Goal: Task Accomplishment & Management: Use online tool/utility

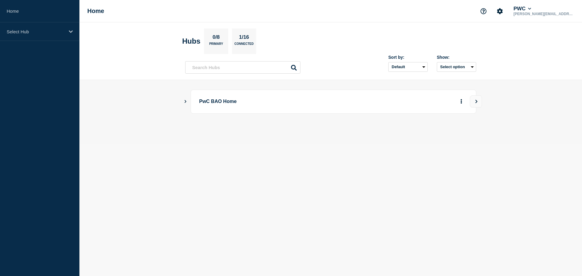
click at [220, 105] on p "PwC BAO Home" at bounding box center [283, 101] width 168 height 11
click at [185, 103] on icon "Show Connected Hubs" at bounding box center [186, 101] width 2 height 3
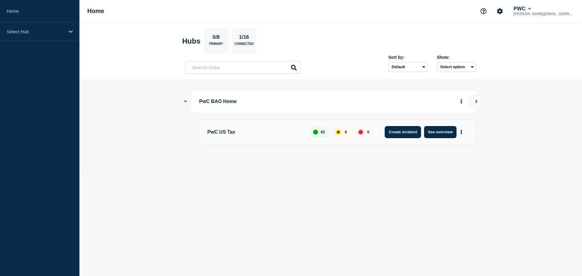
click at [404, 132] on button "Create incident" at bounding box center [402, 132] width 36 height 12
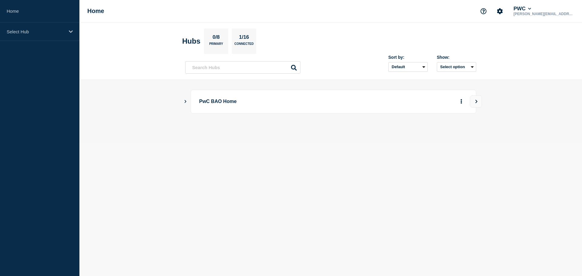
click at [186, 102] on icon "Show Connected Hubs" at bounding box center [185, 101] width 4 height 3
click at [440, 135] on button "See overview" at bounding box center [440, 132] width 32 height 12
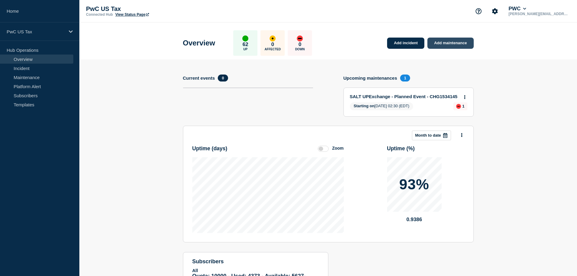
click at [453, 45] on link "Add maintenance" at bounding box center [450, 43] width 46 height 11
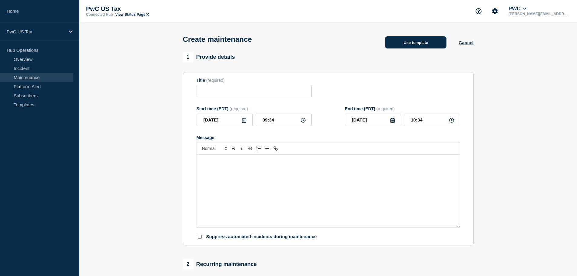
click at [406, 48] on button "Use template" at bounding box center [416, 42] width 62 height 12
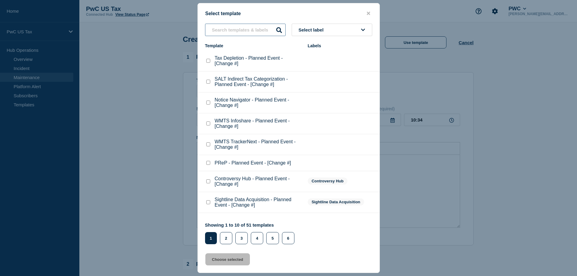
click at [215, 34] on input "text" at bounding box center [245, 30] width 81 height 12
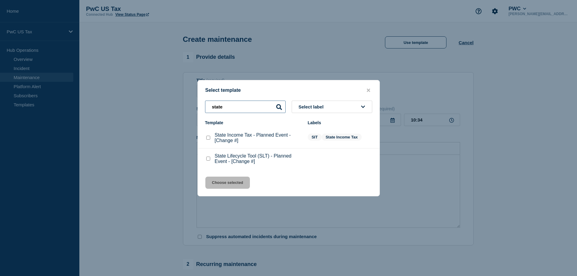
type input "state"
click at [207, 161] on checkbox"] "State Lifecycle Tool (SLT) - Planned Event - [Change #] checkbox" at bounding box center [208, 159] width 4 height 4
checkbox checkbox"] "true"
click at [224, 187] on button "Choose selected" at bounding box center [227, 183] width 45 height 12
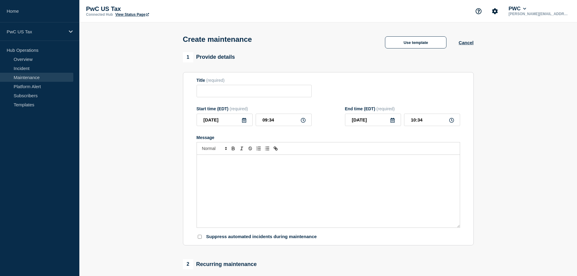
type input "State Lifecycle Tool (SLT) - Planned Event - [Change #]"
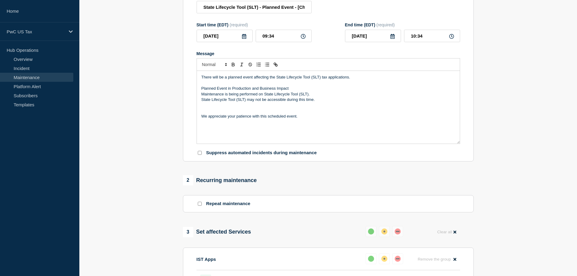
scroll to position [91, 0]
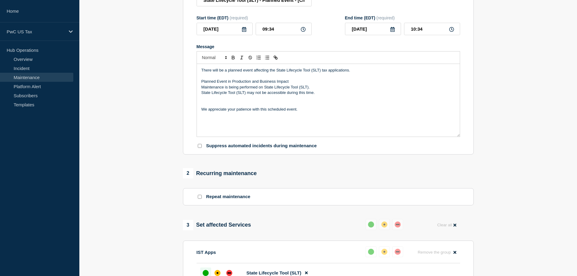
click at [199, 147] on input "Suppress automated incidents during maintenance" at bounding box center [200, 146] width 4 height 4
checkbox input "true"
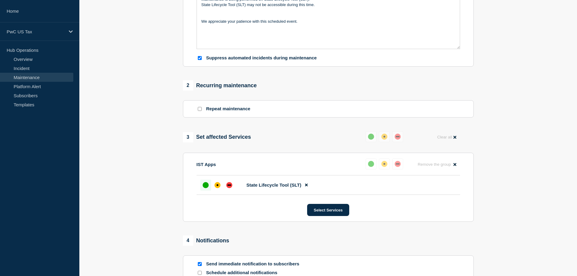
scroll to position [242, 0]
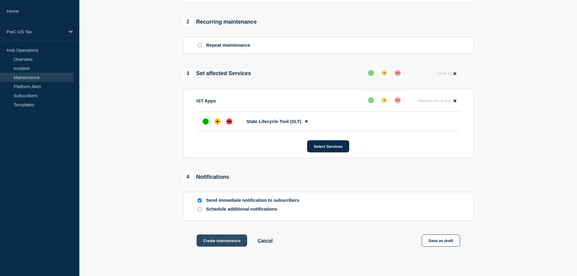
click at [203, 243] on button "Create maintenance" at bounding box center [222, 240] width 51 height 12
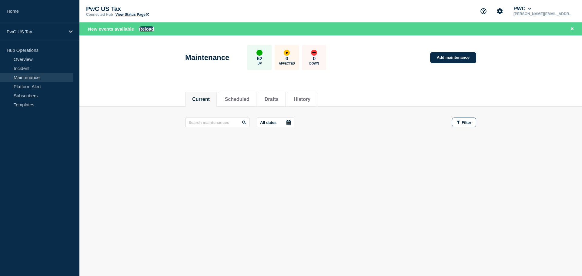
click at [148, 28] on button "Reload" at bounding box center [146, 28] width 15 height 5
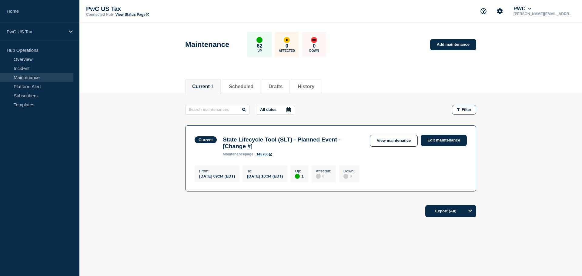
click at [502, 200] on main "All dates Filter Current 1 Up State Lifecycle Tool (SLT) - Planned Event - [Cha…" at bounding box center [330, 147] width 502 height 107
